Goal: Task Accomplishment & Management: Manage account settings

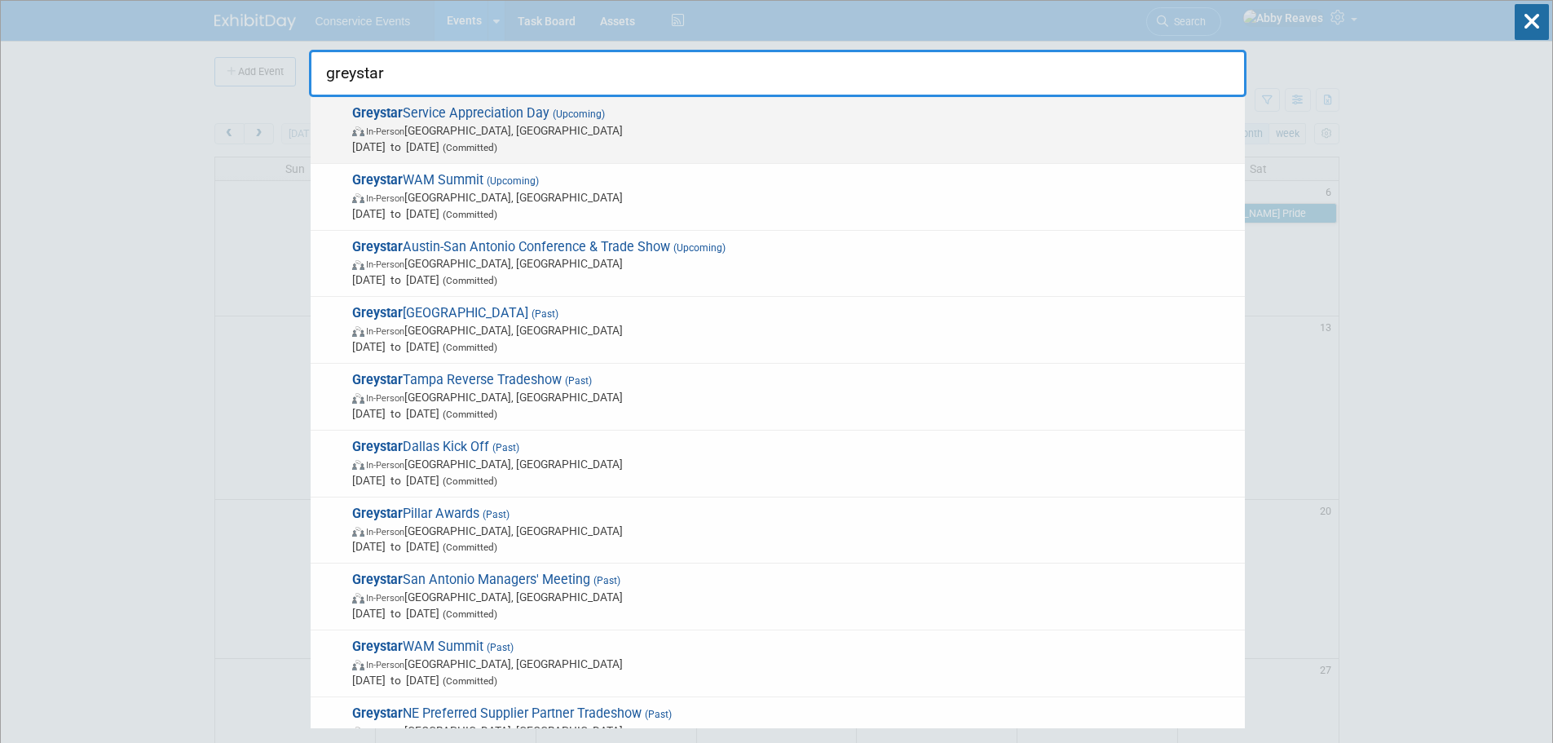
type input "greystar"
click at [740, 116] on span "Greystar Service Appreciation Day (Upcoming) In-Person Walnut Creek, CA Oct 2, …" at bounding box center [791, 130] width 889 height 50
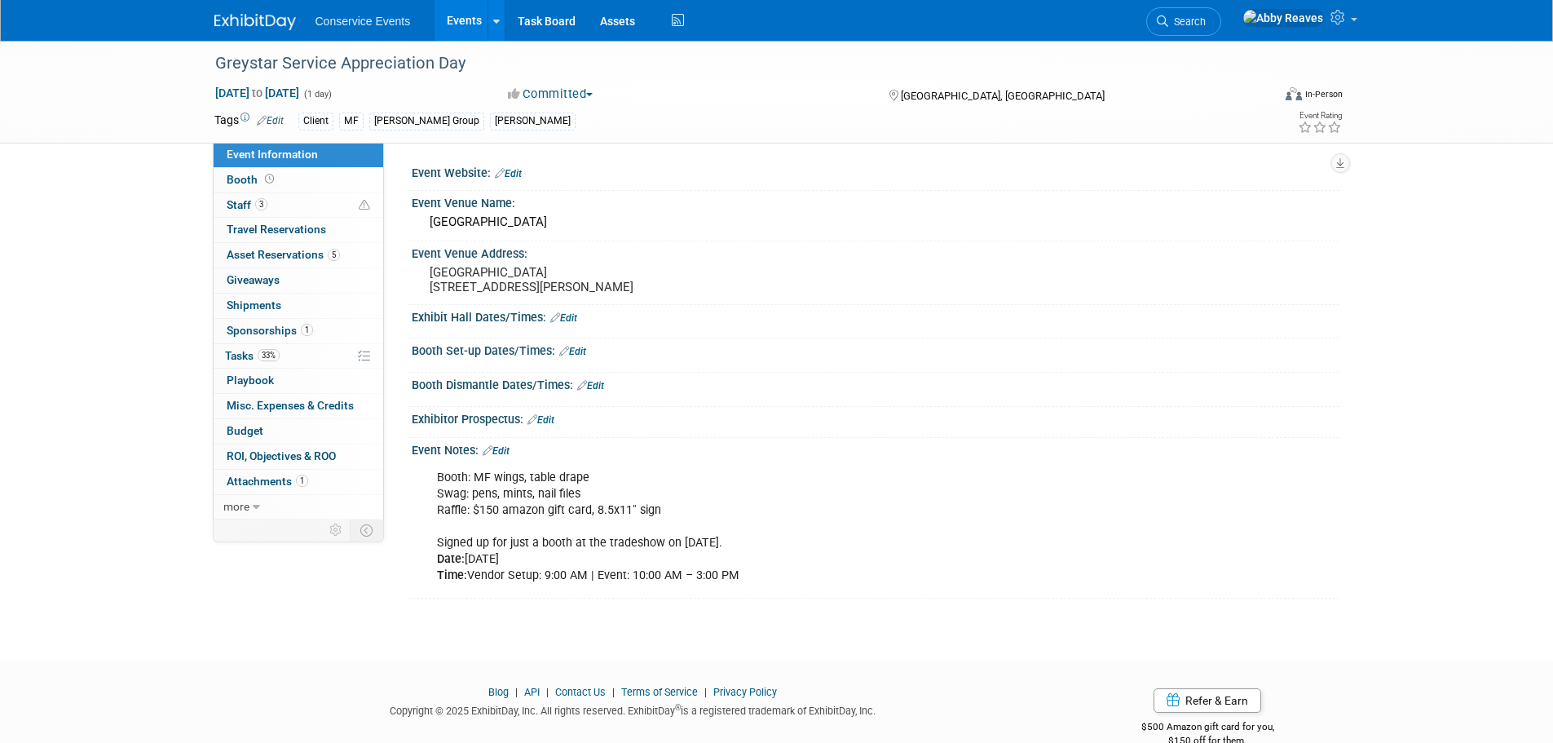
click at [451, 17] on link "Events" at bounding box center [464, 20] width 60 height 41
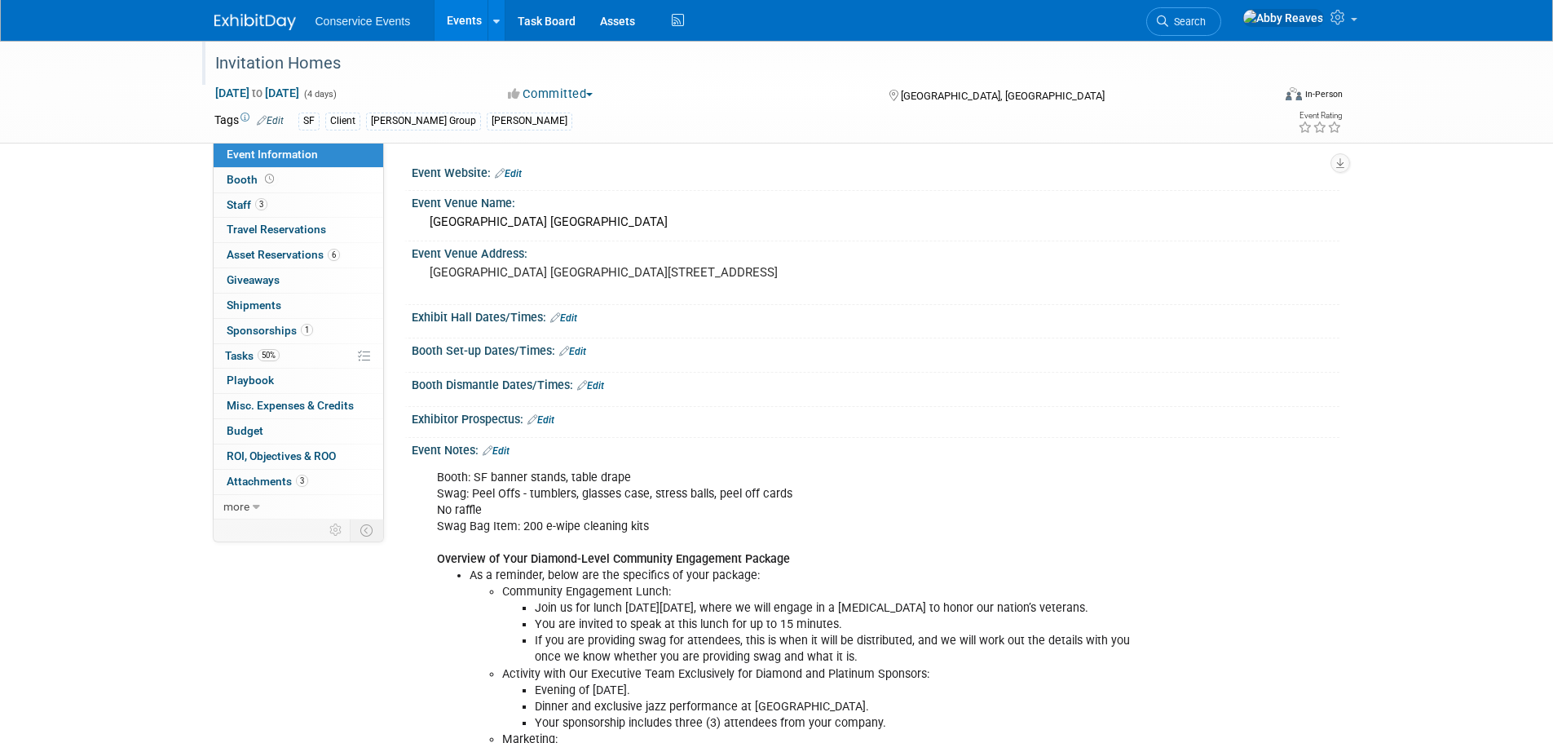
click at [443, 67] on div "Invitation Homes" at bounding box center [728, 63] width 1038 height 29
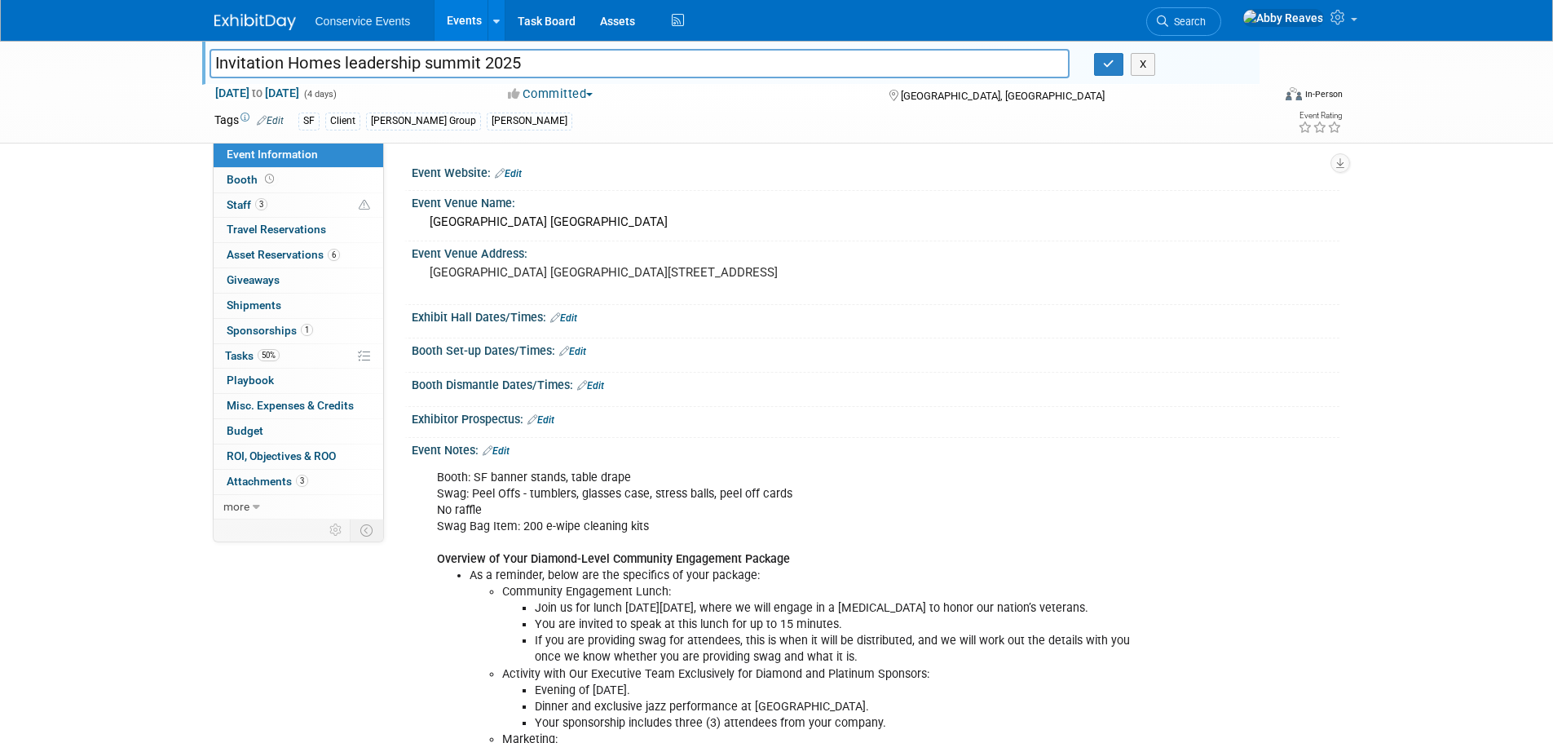
click at [346, 63] on input "Invitation Homes leadership summit 2025" at bounding box center [639, 63] width 861 height 29
click at [431, 63] on input "Invitation Homes Leadership summit 2025" at bounding box center [639, 63] width 861 height 29
click at [562, 64] on input "Invitation Homes Leadership Summit 2025" at bounding box center [639, 63] width 861 height 29
type input "Invitation Homes Leadership Summit"
click at [1106, 67] on icon "button" at bounding box center [1108, 64] width 11 height 11
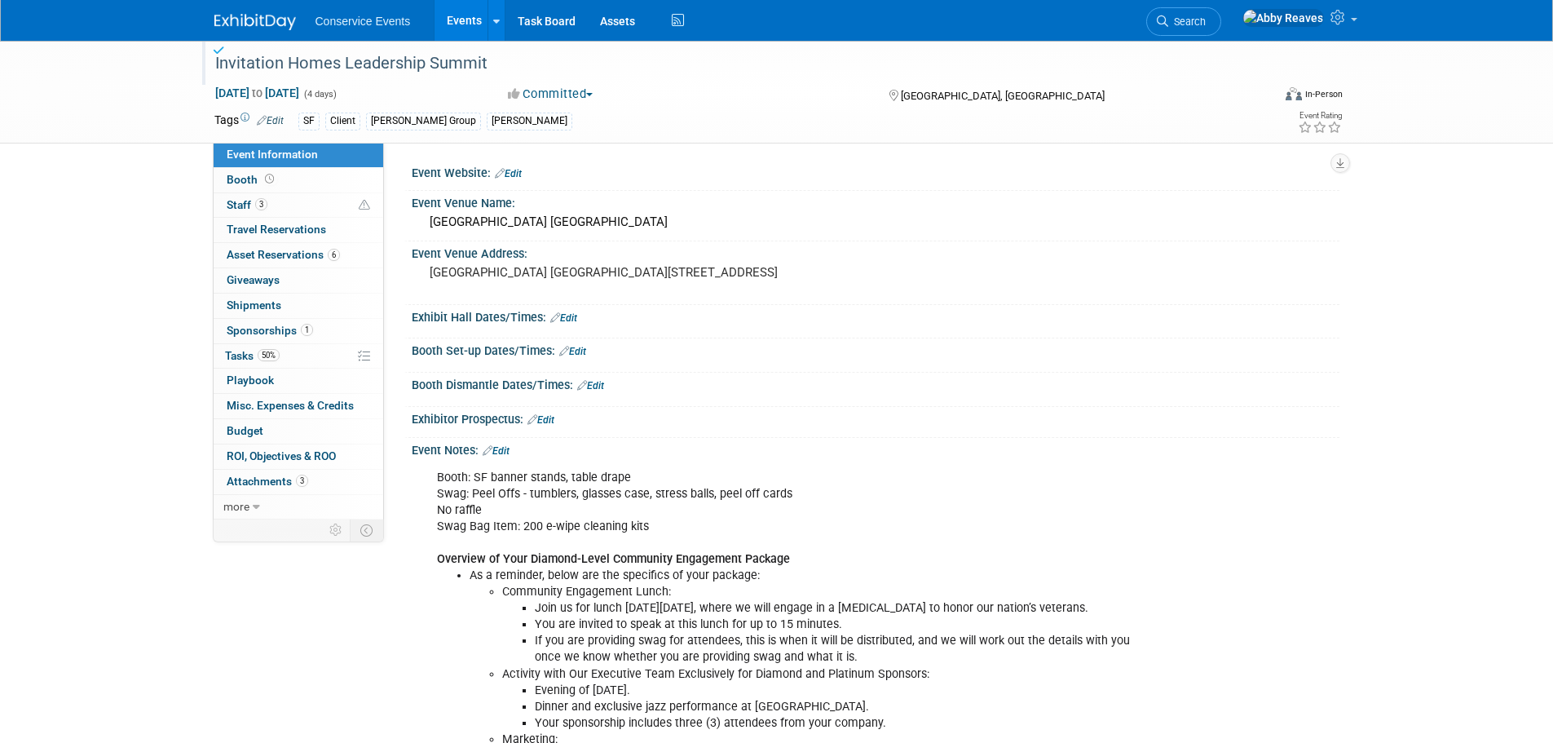
click at [461, 17] on link "Events" at bounding box center [464, 20] width 60 height 41
